Goal: Browse casually

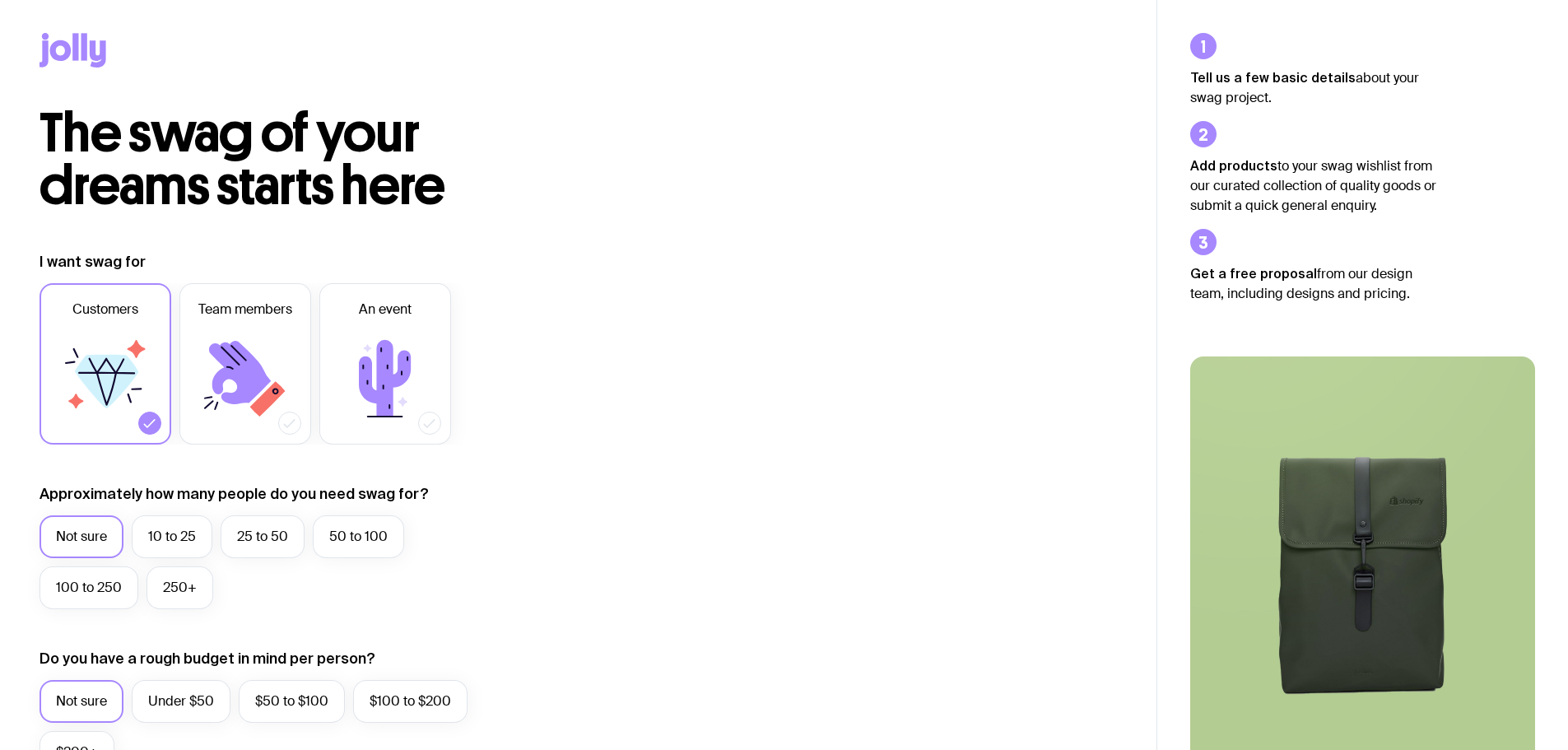
click at [61, 50] on icon at bounding box center [72, 50] width 66 height 34
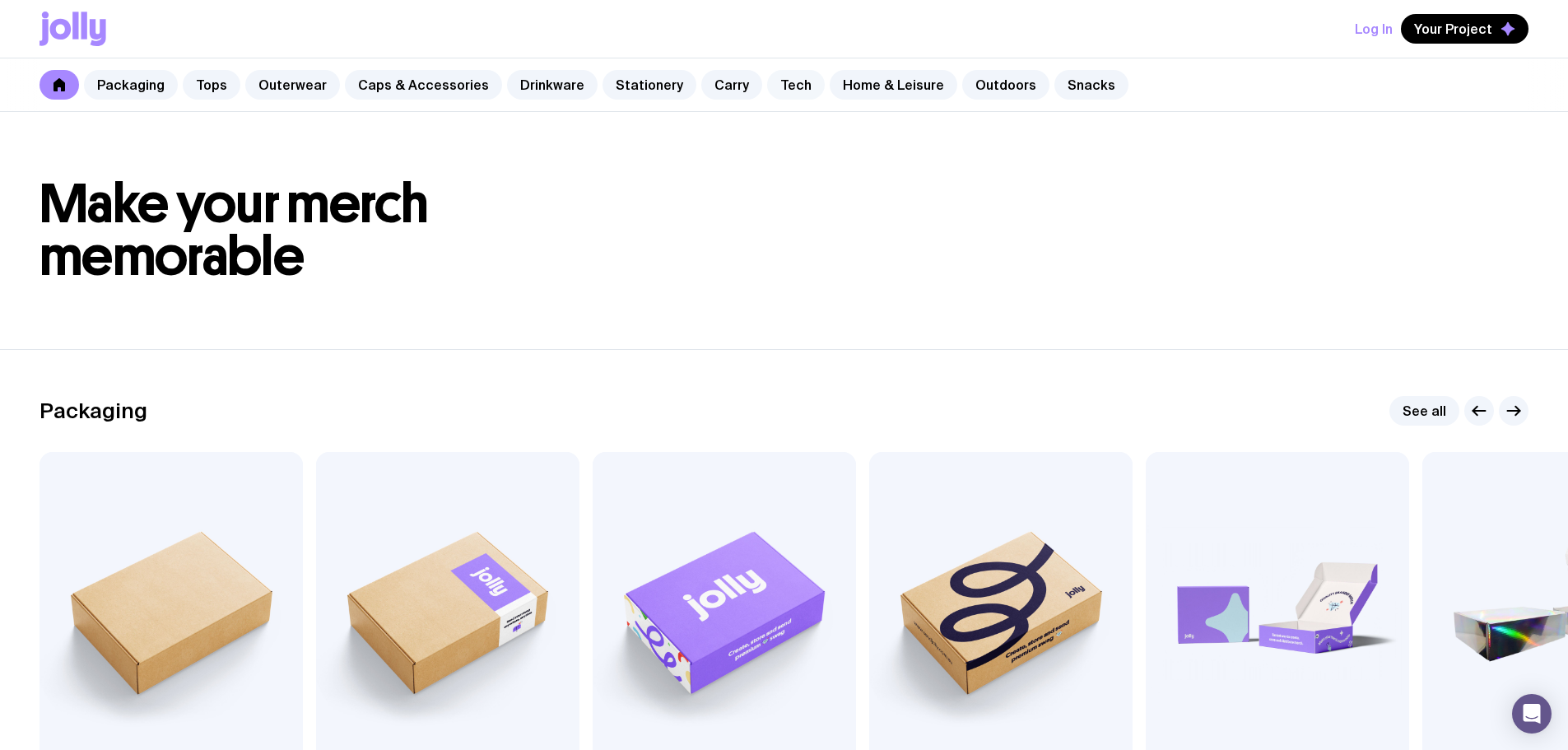
click at [771, 89] on link "Tech" at bounding box center [795, 85] width 58 height 29
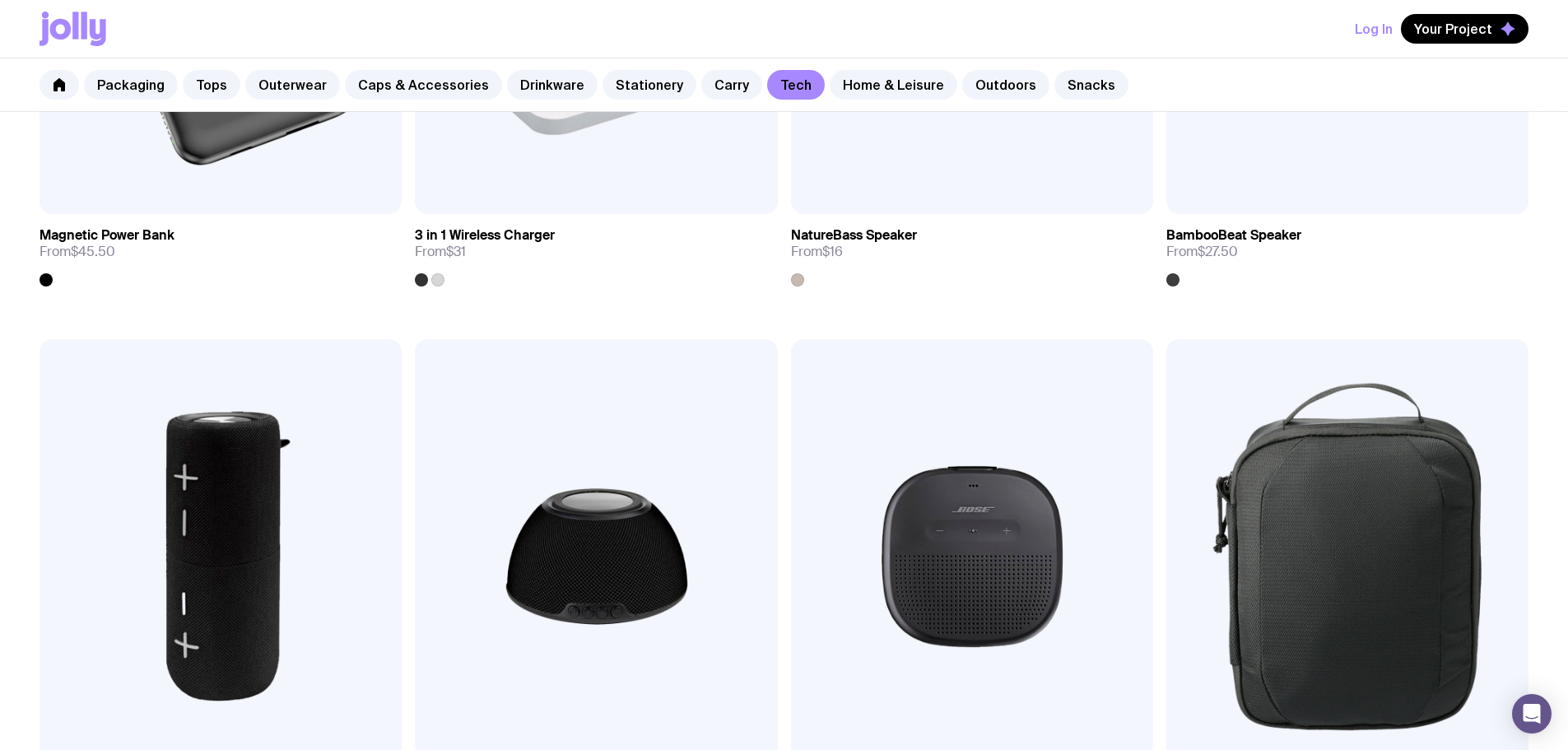
scroll to position [1811, 0]
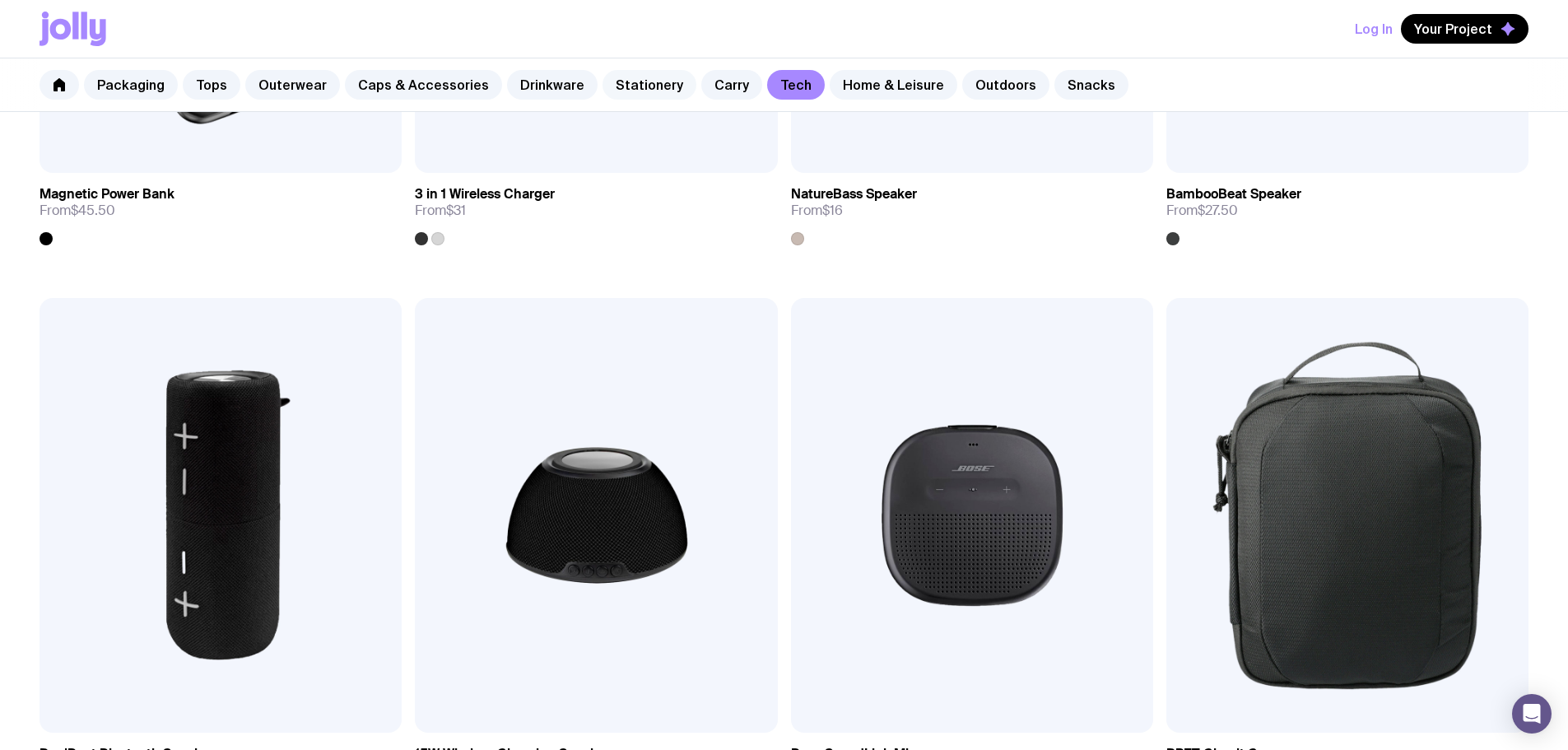
click at [620, 89] on link "Stationery" at bounding box center [650, 85] width 94 height 29
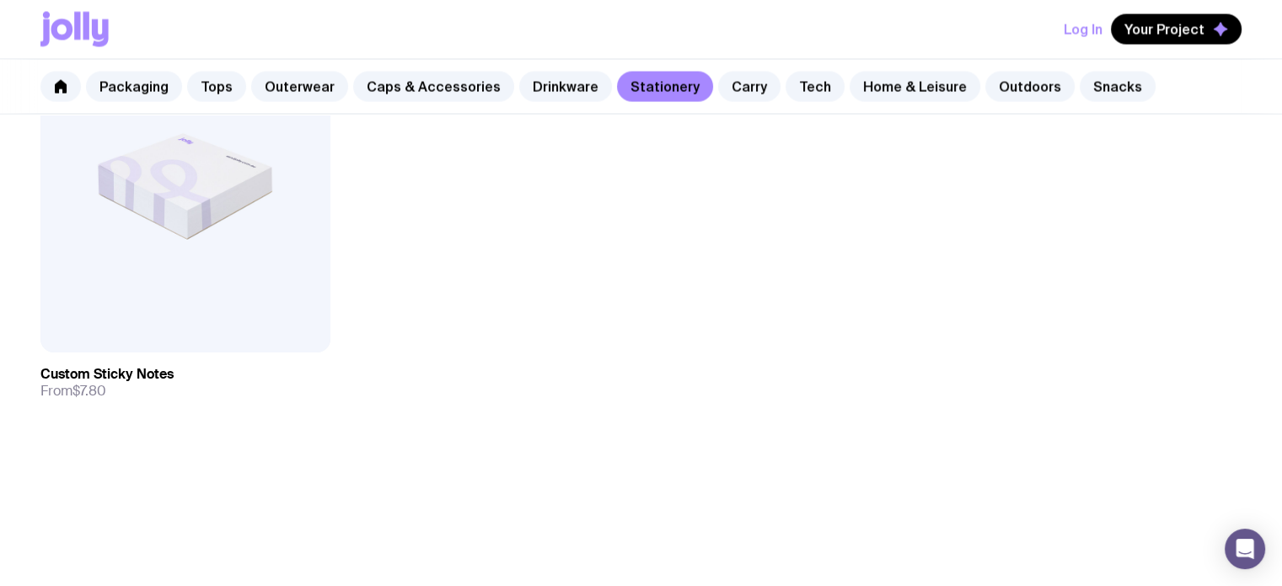
scroll to position [3371, 0]
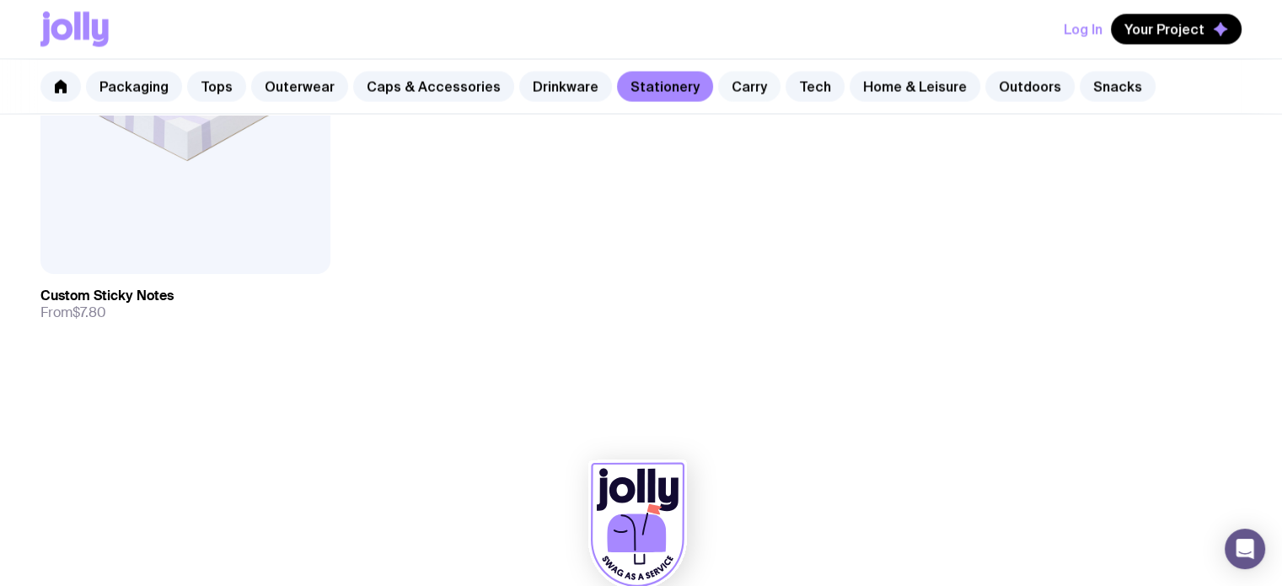
click at [719, 78] on link "Carry" at bounding box center [749, 87] width 62 height 30
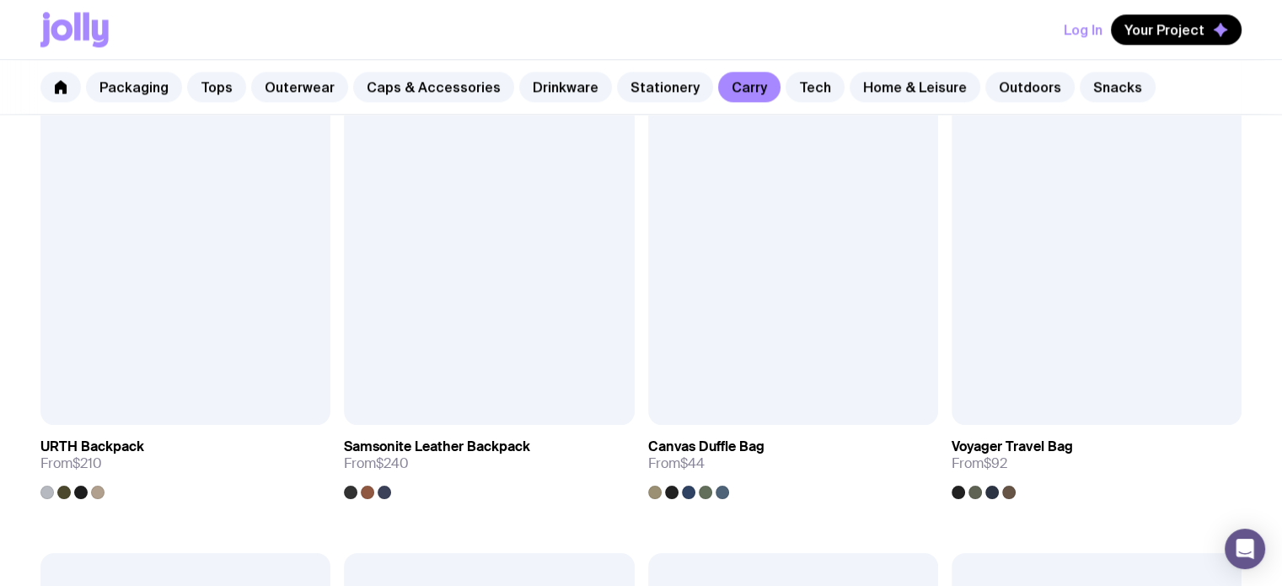
scroll to position [2275, 0]
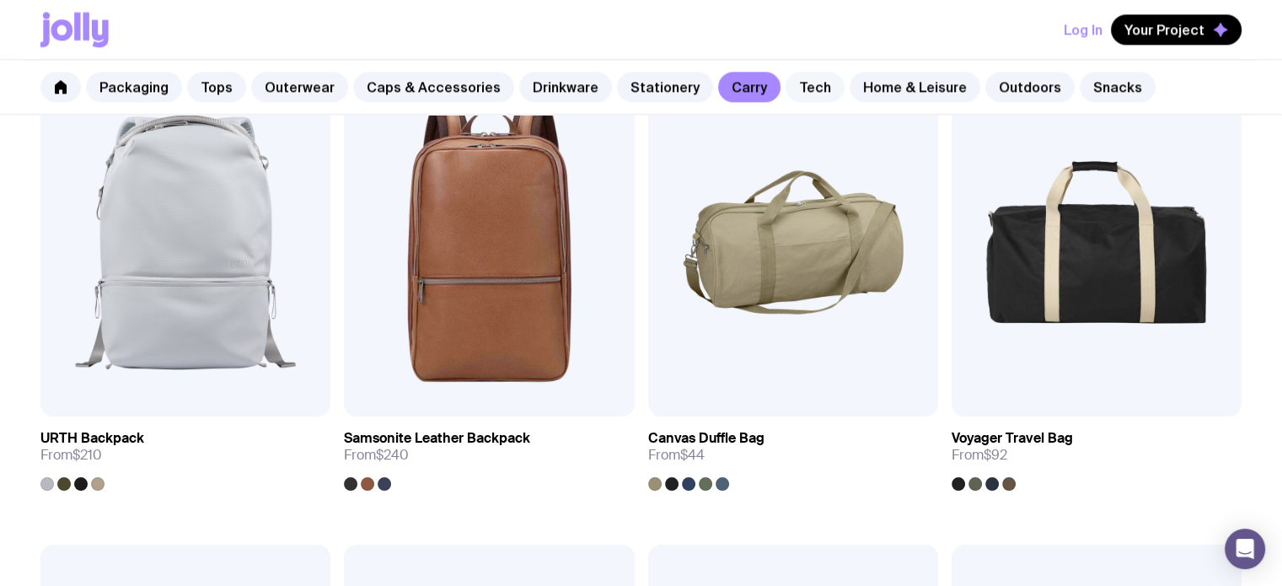
click at [785, 87] on link "Tech" at bounding box center [814, 87] width 59 height 30
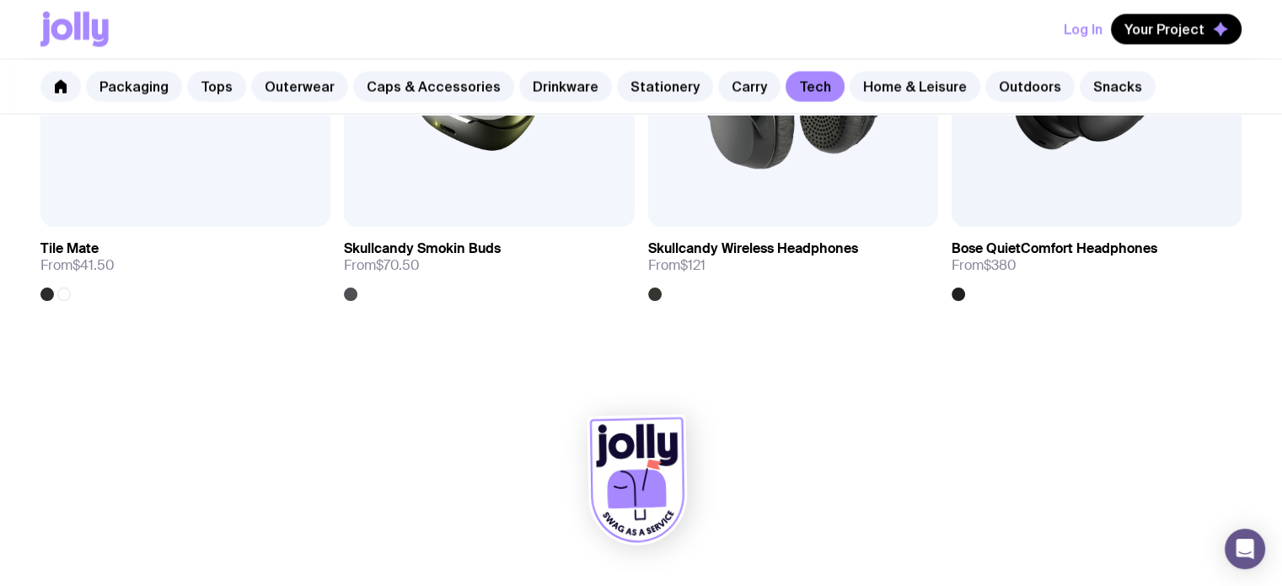
scroll to position [3418, 0]
